Goal: Task Accomplishment & Management: Manage account settings

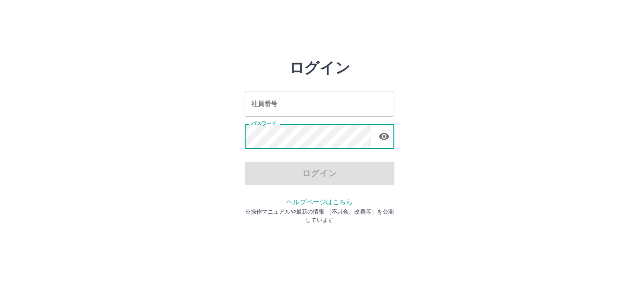
click at [263, 108] on input "社員番号" at bounding box center [320, 104] width 150 height 25
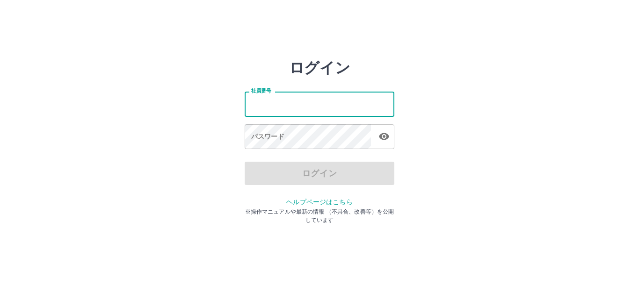
type input "*******"
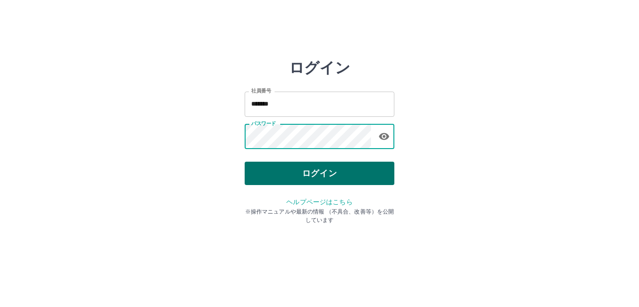
click at [287, 173] on button "ログイン" at bounding box center [320, 173] width 150 height 23
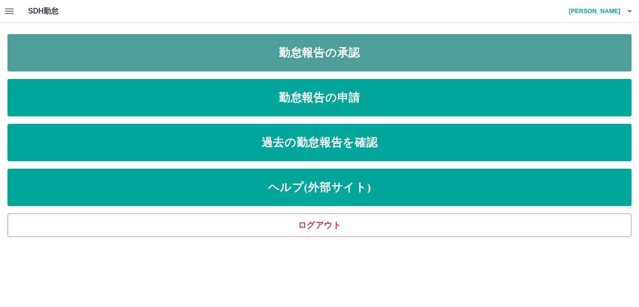
click at [304, 59] on link "勤怠報告の承認" at bounding box center [319, 52] width 624 height 37
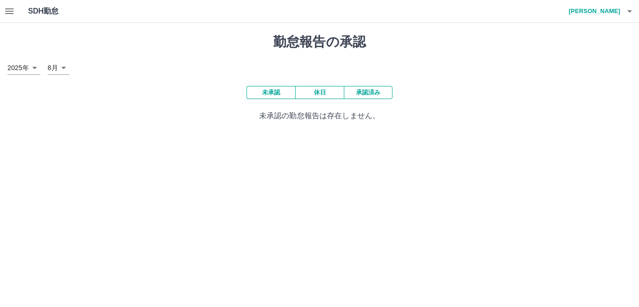
click at [381, 94] on button "承認済み" at bounding box center [368, 92] width 49 height 13
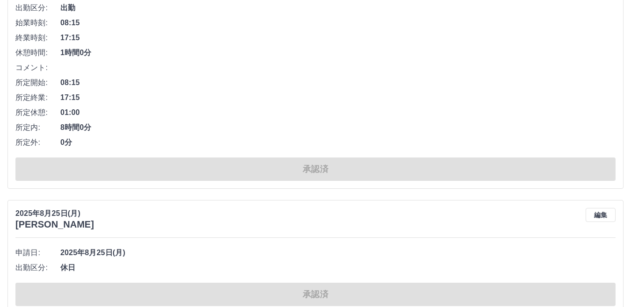
scroll to position [140, 0]
